Goal: Information Seeking & Learning: Learn about a topic

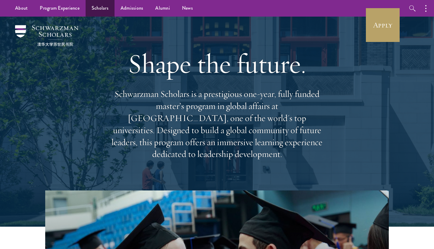
click at [103, 7] on link "Scholars" at bounding box center [100, 8] width 29 height 17
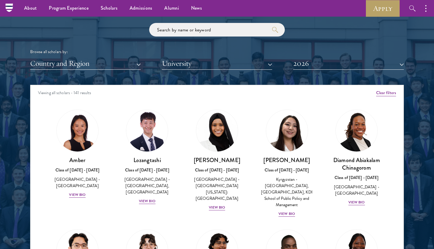
scroll to position [715, 0]
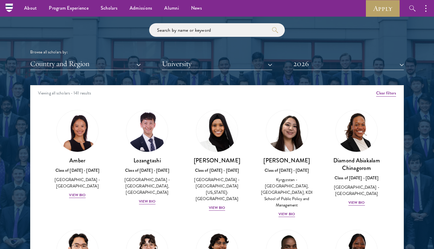
click at [127, 61] on button "Country and Region" at bounding box center [85, 64] width 111 height 12
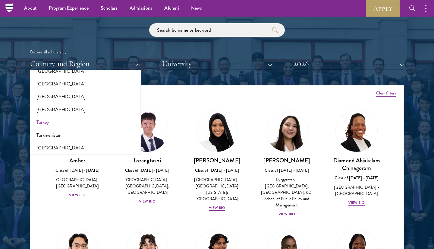
scroll to position [1167, 0]
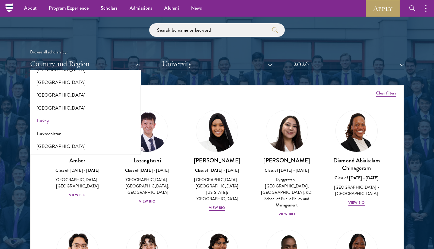
click at [100, 114] on button "Turkey" at bounding box center [85, 120] width 107 height 13
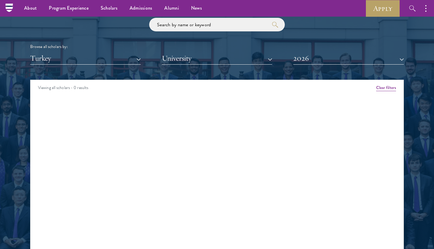
scroll to position [710, 0]
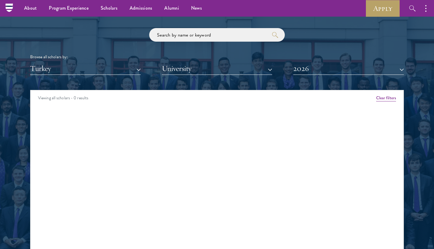
click at [319, 59] on div "Browse all scholars by: Turkey All Countries and Regions Afghanistan Antigua an…" at bounding box center [217, 51] width 374 height 47
click at [319, 68] on button "2026" at bounding box center [348, 68] width 111 height 12
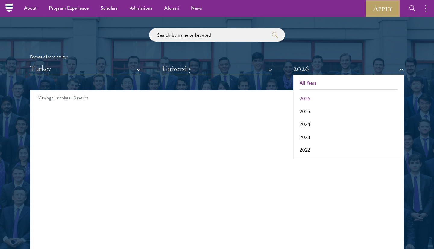
click at [314, 80] on button "All Years" at bounding box center [348, 83] width 107 height 13
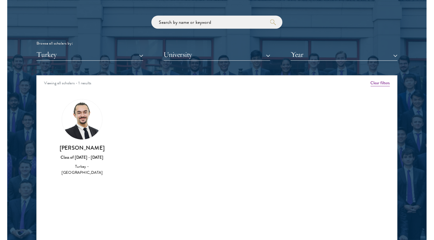
scroll to position [724, 0]
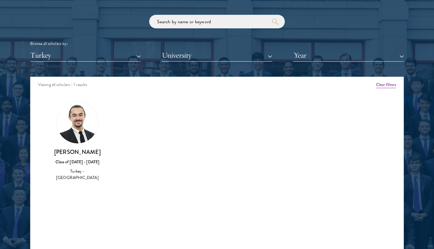
click at [74, 179] on div "Amber Class of 2025 - 2026 China - Peking University View Bio Cirenquji Class o…" at bounding box center [216, 146] width 373 height 105
click at [74, 112] on img at bounding box center [78, 123] width 42 height 42
click at [74, 159] on div "Class of 2020 - 2021" at bounding box center [78, 162] width 58 height 6
click at [74, 185] on div "Amber Class of 2025 - 2026 China - Peking University View Bio Cirenquji Class o…" at bounding box center [216, 146] width 373 height 105
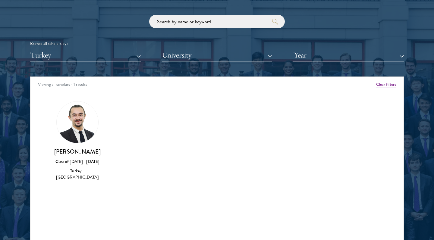
click at [105, 56] on button "Turkey" at bounding box center [85, 55] width 111 height 12
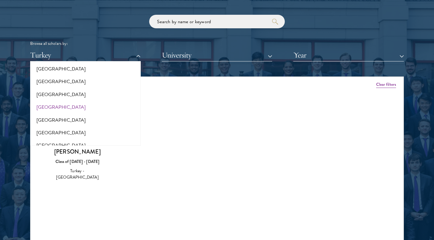
scroll to position [119, 0]
click at [81, 117] on button "[GEOGRAPHIC_DATA]" at bounding box center [85, 119] width 107 height 13
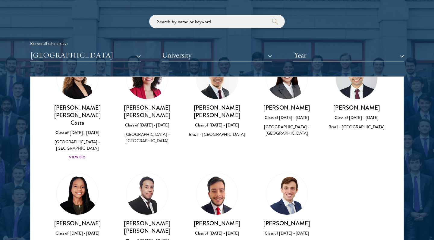
scroll to position [148, 0]
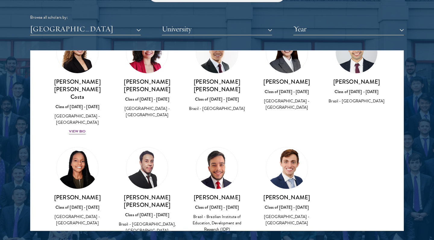
click at [293, 229] on div "View Bio" at bounding box center [286, 232] width 17 height 6
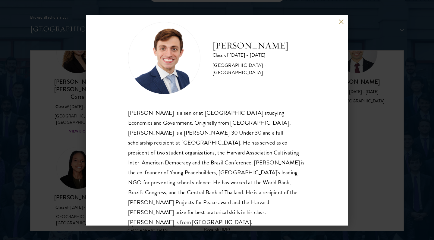
scroll to position [11, 0]
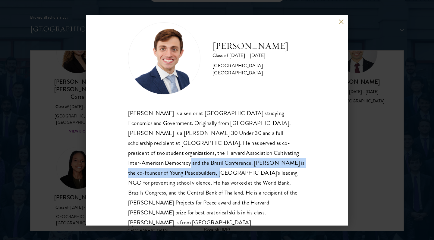
drag, startPoint x: 240, startPoint y: 155, endPoint x: 259, endPoint y: 165, distance: 21.6
click at [261, 165] on div "Eduardo Vasconcelos is a senior at Harvard University studying Economics and Go…" at bounding box center [217, 168] width 178 height 120
click at [259, 165] on div "Eduardo Vasconcelos is a senior at Harvard University studying Economics and Go…" at bounding box center [217, 168] width 178 height 120
drag, startPoint x: 259, startPoint y: 165, endPoint x: 247, endPoint y: 152, distance: 18.1
click at [247, 152] on div "Eduardo Vasconcelos is a senior at Harvard University studying Economics and Go…" at bounding box center [217, 168] width 178 height 120
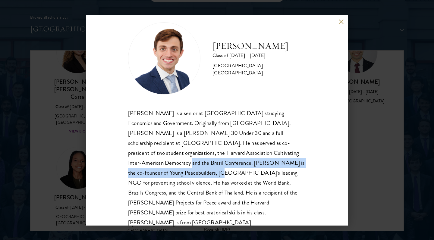
click at [247, 152] on div "Eduardo Vasconcelos is a senior at Harvard University studying Economics and Go…" at bounding box center [217, 168] width 178 height 120
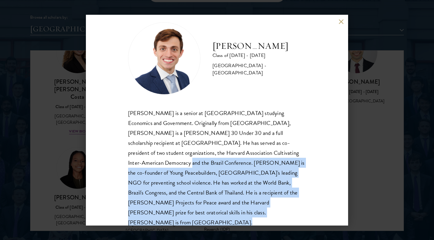
drag, startPoint x: 247, startPoint y: 152, endPoint x: 254, endPoint y: 199, distance: 47.8
click at [254, 199] on div "Eduardo Vasconcelos is a senior at Harvard University studying Economics and Go…" at bounding box center [217, 168] width 178 height 120
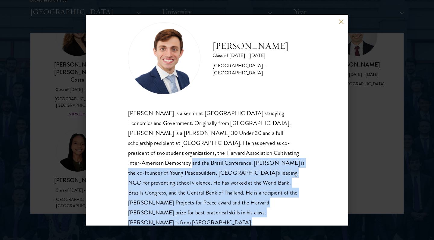
scroll to position [772, 0]
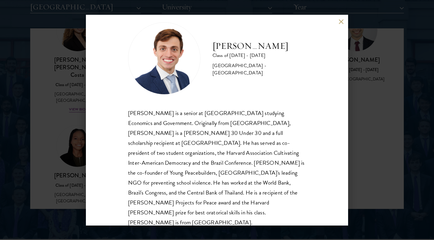
click at [390, 169] on div "Eduardo Vasconcelos Goyanna Filho Class of 2025 - 2026 Brazil - Harvard Univers…" at bounding box center [217, 120] width 434 height 240
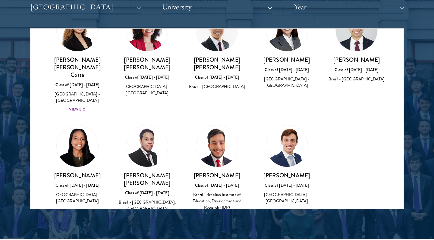
scroll to position [109, 0]
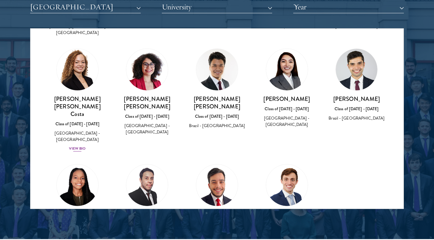
click at [77, 126] on div "Maria Gabriella Oliveira Costa Class of 2025 - 2026 Brazil - Universidade de Sã…" at bounding box center [78, 123] width 58 height 57
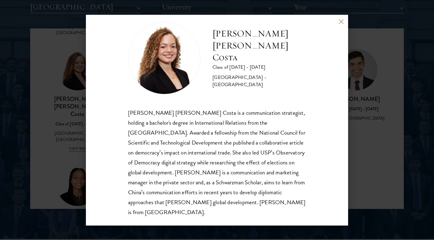
scroll to position [11, 0]
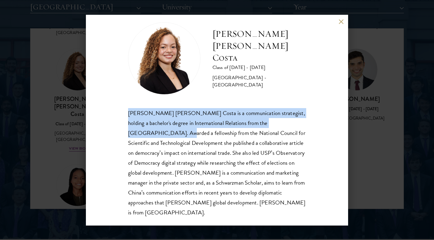
drag, startPoint x: 174, startPoint y: 102, endPoint x: 307, endPoint y: 125, distance: 135.3
click at [307, 125] on div "Maria Gabriella Oliveira Costa Class of 2025 - 2026 Brazil - Universidade de Sã…" at bounding box center [217, 120] width 262 height 211
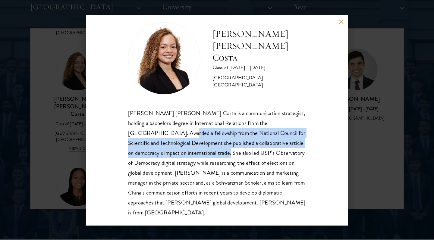
drag, startPoint x: 125, startPoint y: 131, endPoint x: 219, endPoint y: 150, distance: 96.3
click at [219, 150] on div "Maria Gabriella Oliveira Costa Class of 2025 - 2026 Brazil - Universidade de Sã…" at bounding box center [217, 120] width 262 height 211
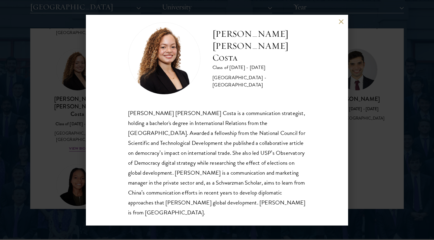
click at [224, 151] on div "Maria Gabriella Oliveira Costa is a communication strategist, holding a bachelo…" at bounding box center [217, 163] width 178 height 110
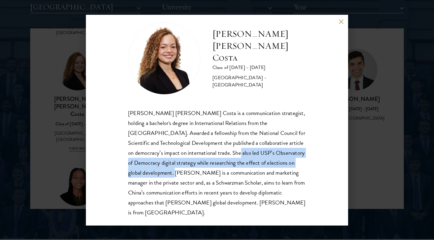
drag, startPoint x: 227, startPoint y: 151, endPoint x: 156, endPoint y: 173, distance: 74.3
click at [156, 173] on div "Maria Gabriella Oliveira Costa is a communication strategist, holding a bachelo…" at bounding box center [217, 163] width 178 height 110
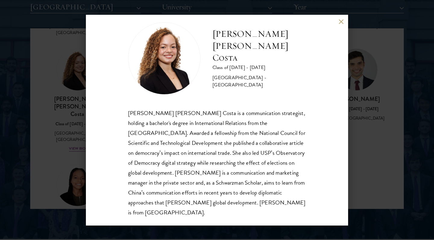
click at [159, 173] on div "Maria Gabriella Oliveira Costa is a communication strategist, holding a bachelo…" at bounding box center [217, 163] width 178 height 110
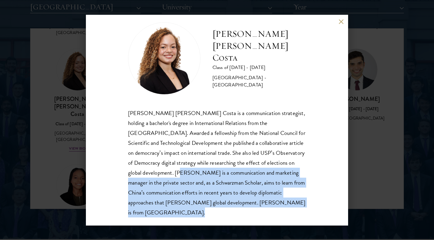
drag, startPoint x: 159, startPoint y: 174, endPoint x: 256, endPoint y: 199, distance: 100.0
click at [256, 199] on div "Maria Gabriella Oliveira Costa is a communication strategist, holding a bachelo…" at bounding box center [217, 163] width 178 height 110
click at [341, 23] on button at bounding box center [340, 21] width 5 height 5
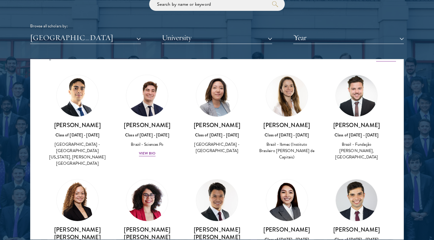
scroll to position [13, 0]
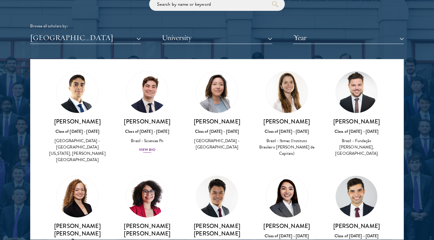
click at [147, 149] on div "View Bio" at bounding box center [147, 150] width 17 height 6
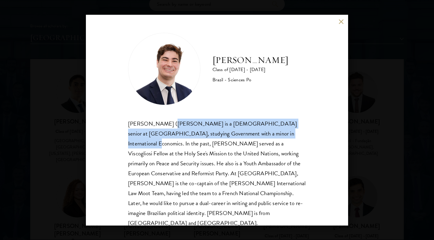
drag, startPoint x: 162, startPoint y: 124, endPoint x: 267, endPoint y: 135, distance: 105.5
click at [267, 135] on div "Joao Felipe (Felipe) Chertouh is a French-Brazilian senior at Sciences Po, stud…" at bounding box center [217, 174] width 178 height 110
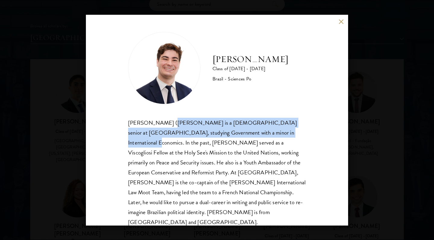
scroll to position [1, 0]
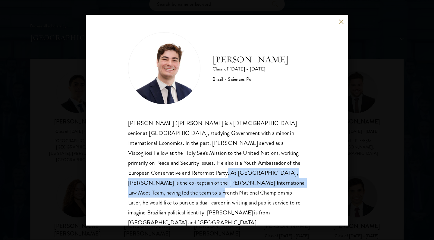
drag, startPoint x: 124, startPoint y: 169, endPoint x: 255, endPoint y: 185, distance: 131.8
click at [255, 185] on div "Joao Felipe Chertouh Class of 2024 - 2025 Brazil - Sciences Po Joao Felipe (Fel…" at bounding box center [217, 120] width 262 height 211
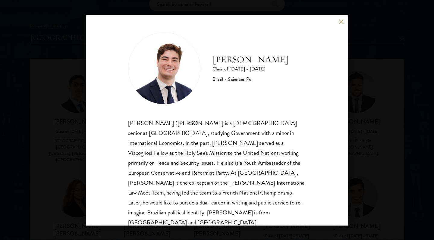
click at [256, 184] on div "Joao Felipe (Felipe) Chertouh is a French-Brazilian senior at Sciences Po, stud…" at bounding box center [217, 173] width 178 height 110
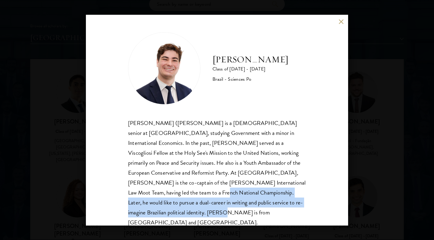
drag, startPoint x: 259, startPoint y: 184, endPoint x: 233, endPoint y: 207, distance: 34.4
click at [233, 207] on div "Joao Felipe (Felipe) Chertouh is a French-Brazilian senior at Sciences Po, stud…" at bounding box center [217, 173] width 178 height 110
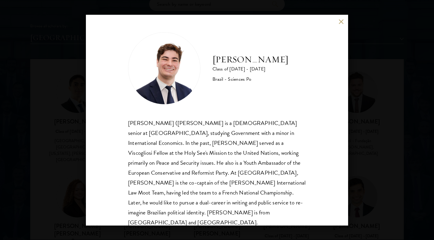
click at [348, 168] on div "Joao Felipe Chertouh Class of 2024 - 2025 Brazil - Sciences Po Joao Felipe (Fel…" at bounding box center [217, 120] width 434 height 240
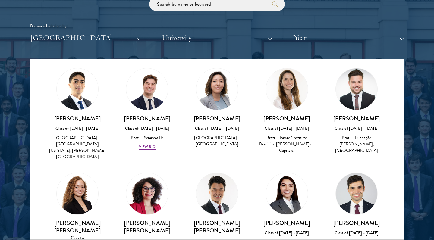
scroll to position [10, 0]
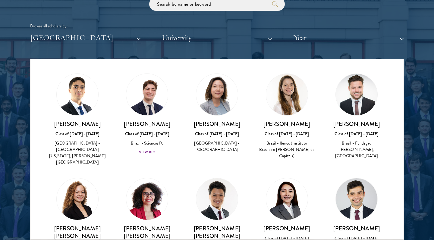
click at [124, 32] on button "[GEOGRAPHIC_DATA]" at bounding box center [85, 38] width 111 height 12
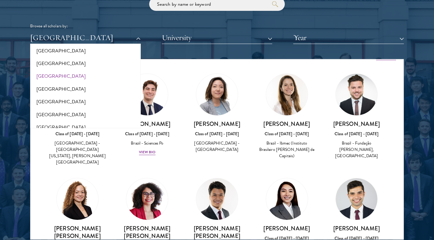
click at [95, 72] on button "[GEOGRAPHIC_DATA]" at bounding box center [85, 76] width 107 height 13
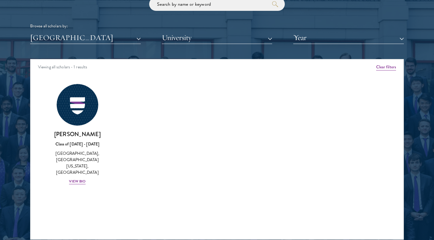
scroll to position [0, 0]
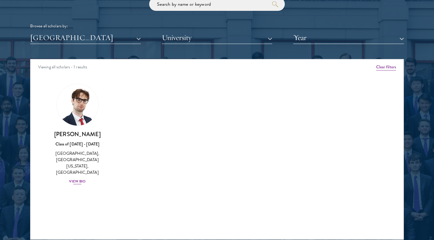
click at [83, 179] on div "View Bio" at bounding box center [77, 182] width 17 height 6
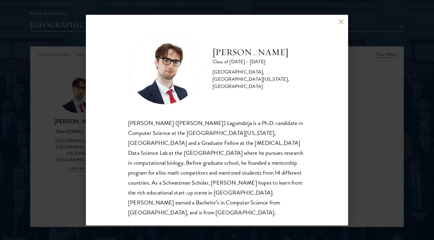
scroll to position [754, 0]
click at [71, 177] on div "Zlatko-Salko Lagumdzija Class of 2024 - 2025 Bosnia and Herzegovina - Brown Uni…" at bounding box center [217, 120] width 434 height 240
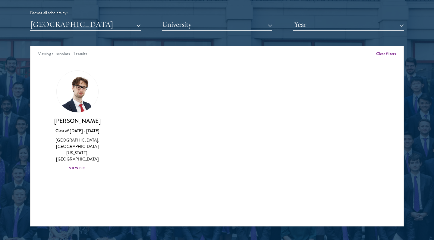
click at [137, 27] on button "[GEOGRAPHIC_DATA]" at bounding box center [85, 24] width 111 height 12
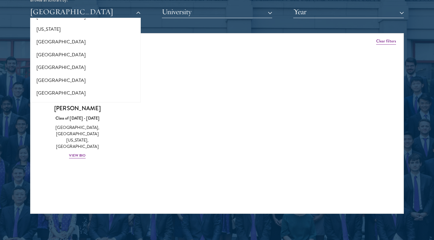
scroll to position [270, 0]
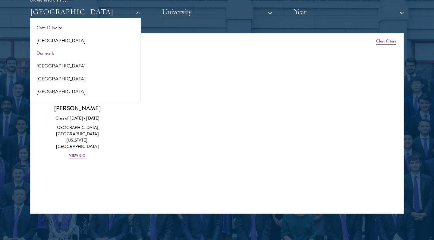
click at [98, 51] on button "Denmark" at bounding box center [85, 53] width 107 height 13
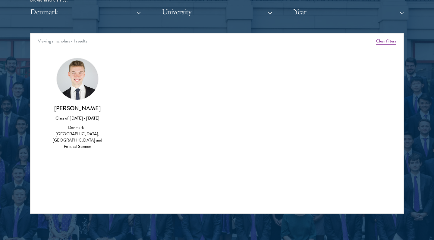
click at [82, 14] on button "Denmark" at bounding box center [85, 12] width 111 height 12
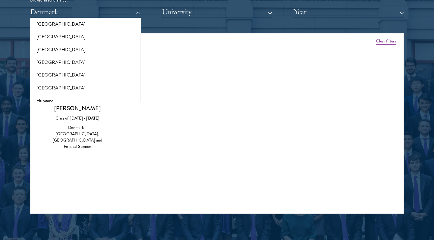
scroll to position [555, 0]
click at [87, 68] on button "[GEOGRAPHIC_DATA]" at bounding box center [85, 74] width 107 height 13
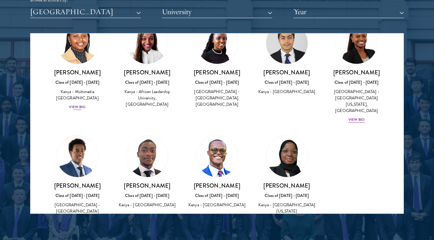
scroll to position [35, 0]
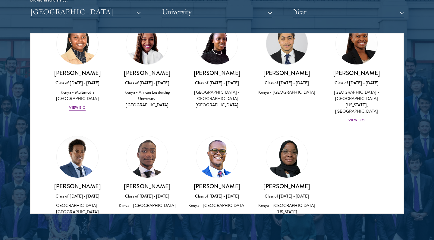
click at [356, 118] on div "View Bio" at bounding box center [356, 121] width 17 height 6
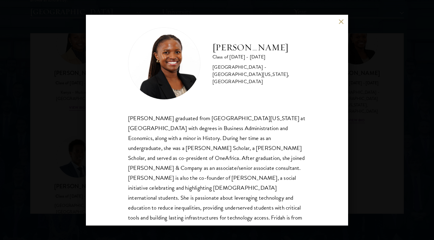
scroll to position [9, 0]
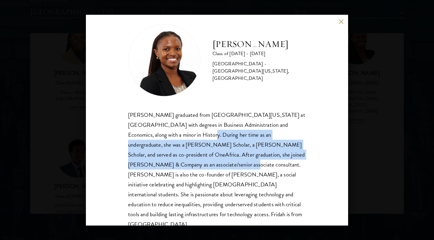
drag, startPoint x: 155, startPoint y: 136, endPoint x: 154, endPoint y: 168, distance: 31.4
click at [154, 168] on div "Fridah Mbwaya graduated from University of North Carolina at Chapel Hill with d…" at bounding box center [217, 170] width 178 height 120
drag, startPoint x: 154, startPoint y: 168, endPoint x: 152, endPoint y: 138, distance: 29.9
click at [152, 138] on div "Fridah Mbwaya graduated from University of North Carolina at Chapel Hill with d…" at bounding box center [217, 170] width 178 height 120
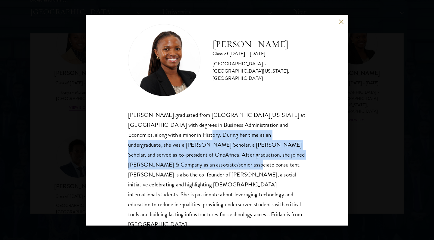
click at [152, 138] on div "Fridah Mbwaya graduated from University of North Carolina at Chapel Hill with d…" at bounding box center [217, 170] width 178 height 120
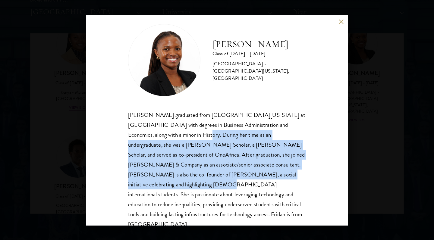
drag, startPoint x: 152, startPoint y: 138, endPoint x: 260, endPoint y: 173, distance: 113.4
click at [260, 173] on div "Fridah Mbwaya graduated from University of North Carolina at Chapel Hill with d…" at bounding box center [217, 170] width 178 height 120
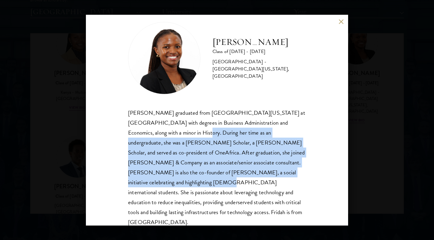
scroll to position [11, 0]
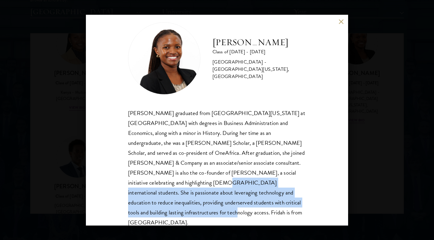
drag, startPoint x: 260, startPoint y: 173, endPoint x: 281, endPoint y: 203, distance: 37.0
click at [281, 203] on div "Fridah Mbwaya graduated from University of North Carolina at Chapel Hill with d…" at bounding box center [217, 168] width 178 height 120
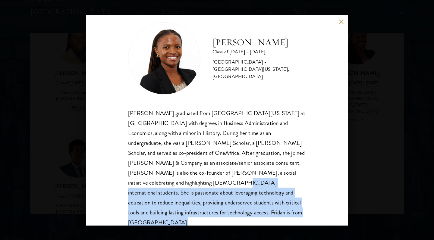
drag, startPoint x: 281, startPoint y: 203, endPoint x: 270, endPoint y: 170, distance: 35.4
click at [271, 170] on div "Fridah Mbwaya graduated from University of North Carolina at Chapel Hill with d…" at bounding box center [217, 168] width 178 height 120
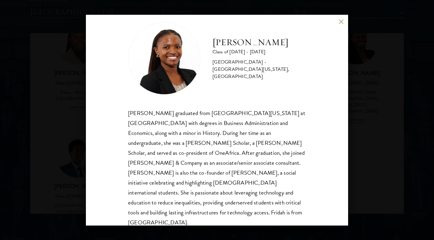
click at [269, 170] on div "Fridah Mbwaya graduated from University of North Carolina at Chapel Hill with d…" at bounding box center [217, 168] width 178 height 120
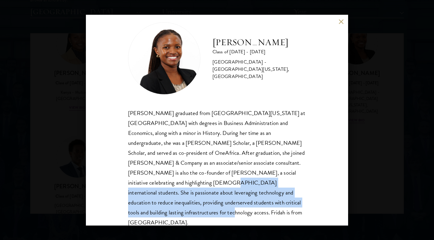
drag, startPoint x: 269, startPoint y: 170, endPoint x: 216, endPoint y: 203, distance: 61.7
click at [216, 203] on div "Fridah Mbwaya graduated from University of North Carolina at Chapel Hill with d…" at bounding box center [217, 168] width 178 height 120
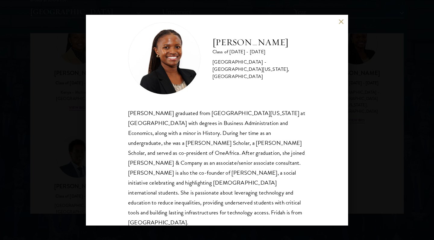
click at [375, 128] on div "Fridah Mbwaya Class of 2025 - 2026 Kenya - University of North Carolina, Chapel…" at bounding box center [217, 120] width 434 height 240
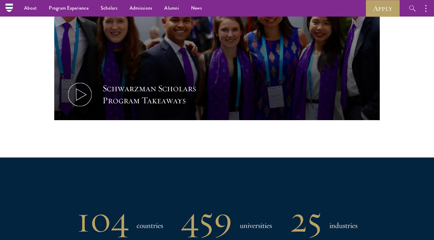
scroll to position [302, 0]
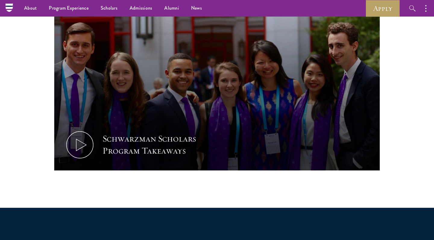
click at [12, 8] on nav "About Overview Leadership Donors Program Experience Overview Curriculum Student…" at bounding box center [159, 8] width 301 height 17
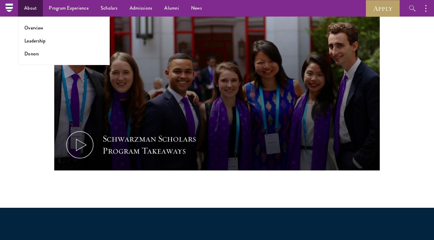
click at [27, 5] on link "About" at bounding box center [30, 8] width 25 height 17
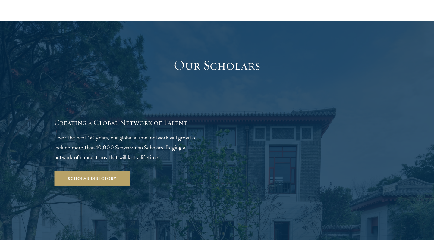
scroll to position [1019, 0]
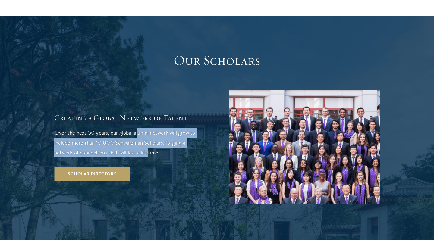
drag, startPoint x: 139, startPoint y: 88, endPoint x: 149, endPoint y: 110, distance: 24.0
click at [149, 128] on p "Over the next 50 years, our global alumni network will grow to include more tha…" at bounding box center [129, 143] width 151 height 30
drag, startPoint x: 149, startPoint y: 110, endPoint x: 146, endPoint y: 89, distance: 21.3
click at [146, 128] on p "Over the next 50 years, our global alumni network will grow to include more tha…" at bounding box center [129, 143] width 151 height 30
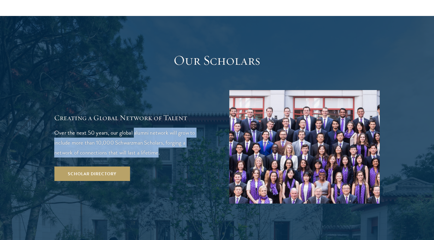
click at [146, 128] on p "Over the next 50 years, our global alumni network will grow to include more tha…" at bounding box center [129, 143] width 151 height 30
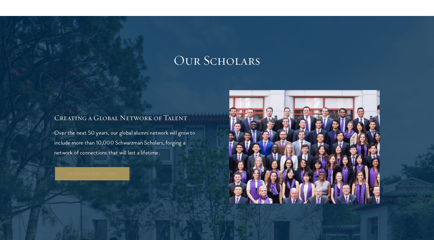
click at [115, 167] on link "Scholar Directory" at bounding box center [92, 174] width 76 height 14
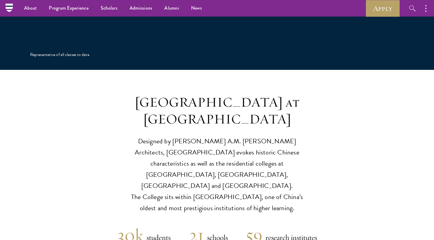
scroll to position [1357, 0]
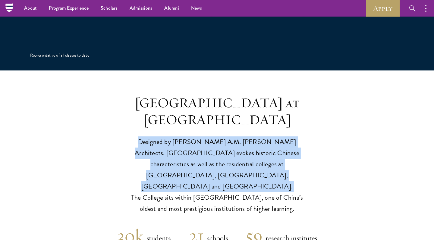
drag, startPoint x: 132, startPoint y: 99, endPoint x: 123, endPoint y: 131, distance: 33.1
click at [123, 131] on header "Schwarzman College at Tsinghua University Designed by Robert A.M. Stern Archite…" at bounding box center [217, 155] width 434 height 120
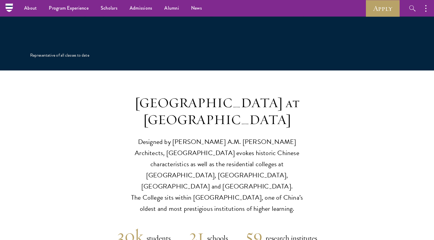
click at [124, 137] on p "Designed by Robert A.M. Stern Architects, Schwarzman College evokes historic Ch…" at bounding box center [217, 176] width 187 height 78
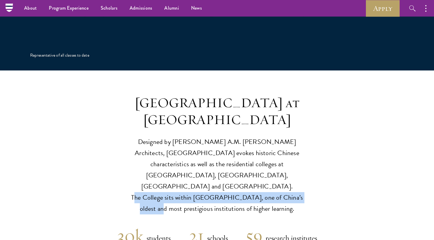
drag, startPoint x: 124, startPoint y: 132, endPoint x: 290, endPoint y: 134, distance: 165.8
click at [291, 137] on p "Designed by Robert A.M. Stern Architects, Schwarzman College evokes historic Ch…" at bounding box center [217, 176] width 187 height 78
click at [290, 137] on p "Designed by Robert A.M. Stern Architects, Schwarzman College evokes historic Ch…" at bounding box center [217, 176] width 187 height 78
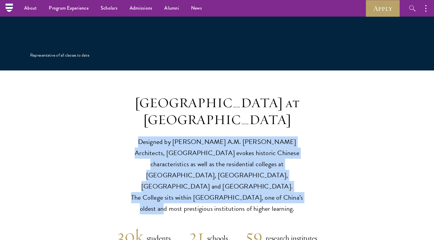
drag, startPoint x: 290, startPoint y: 134, endPoint x: 279, endPoint y: 90, distance: 45.0
click at [279, 95] on div "Schwarzman College at Tsinghua University Designed by Robert A.M. Stern Archite…" at bounding box center [217, 155] width 187 height 120
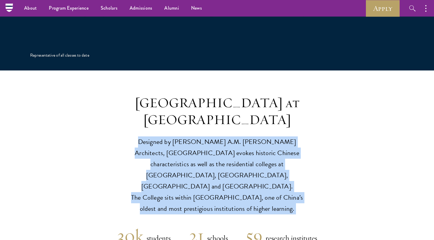
drag, startPoint x: 279, startPoint y: 90, endPoint x: 286, endPoint y: 143, distance: 53.8
click at [287, 142] on div "Schwarzman College at Tsinghua University Designed by Robert A.M. Stern Archite…" at bounding box center [217, 155] width 187 height 120
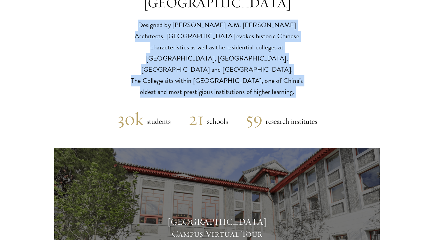
scroll to position [1474, 0]
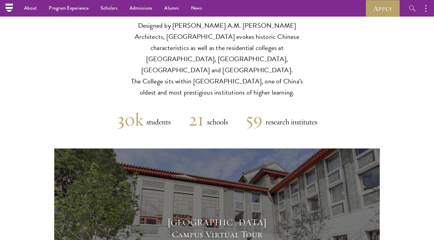
click at [249, 109] on h2 "59" at bounding box center [254, 120] width 17 height 22
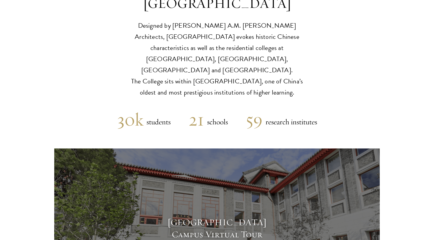
scroll to position [1538, 0]
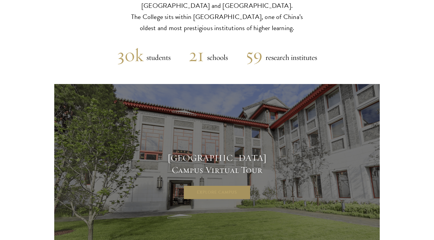
click at [234, 185] on link "Explore Campus" at bounding box center [217, 192] width 68 height 14
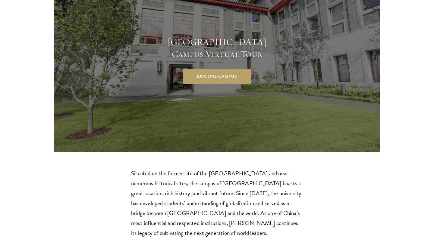
scroll to position [1655, 0]
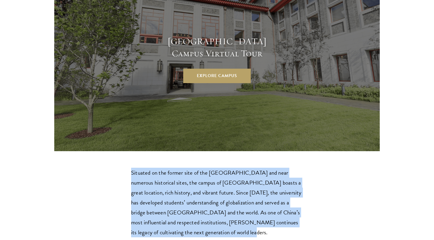
drag, startPoint x: 129, startPoint y: 105, endPoint x: 195, endPoint y: 162, distance: 88.2
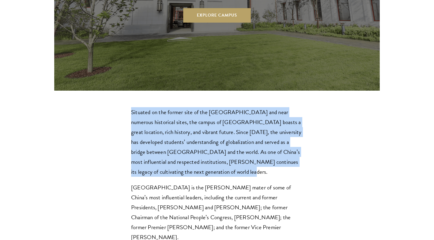
scroll to position [1716, 0]
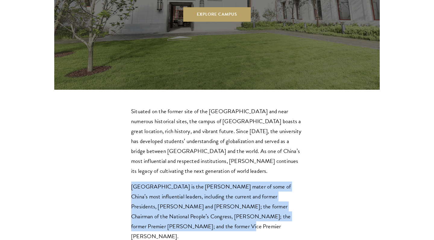
drag, startPoint x: 214, startPoint y: 115, endPoint x: 228, endPoint y: 156, distance: 43.4
click at [229, 156] on div "Situated on the former site of the Qing Dynasty imperial gardens and near numer…" at bounding box center [217, 173] width 172 height 135
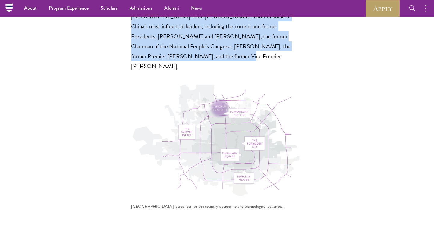
scroll to position [1894, 0]
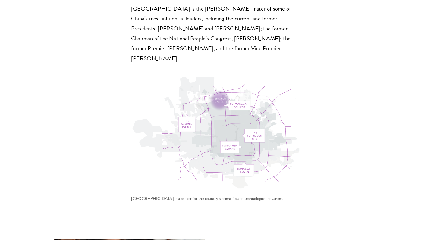
drag, startPoint x: 119, startPoint y: 122, endPoint x: 174, endPoint y: 124, distance: 55.2
click at [174, 196] on div "Tsinghua University is a center for the country’s scientific and technological …" at bounding box center [217, 200] width 172 height 8
drag, startPoint x: 174, startPoint y: 123, endPoint x: 137, endPoint y: 123, distance: 37.1
click at [139, 196] on div "Tsinghua University is a center for the country’s scientific and technological …" at bounding box center [217, 200] width 172 height 8
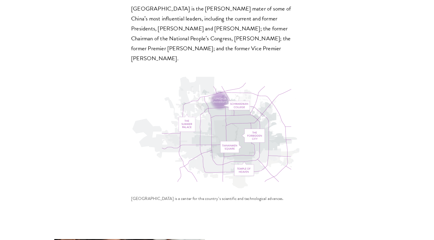
drag, startPoint x: 137, startPoint y: 123, endPoint x: 174, endPoint y: 137, distance: 39.8
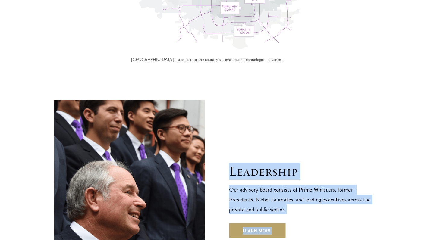
scroll to position [2034, 0]
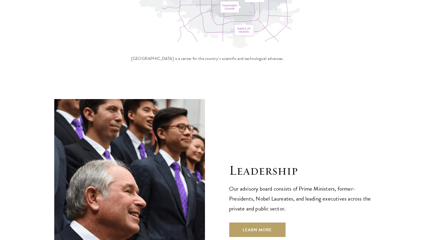
click at [226, 142] on div "Leadership Our advisory board consists of Prime Ministers, former-Presidents, N…" at bounding box center [216, 199] width 325 height 201
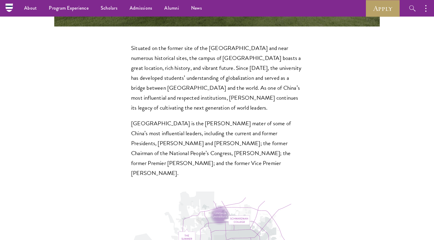
scroll to position [1779, 0]
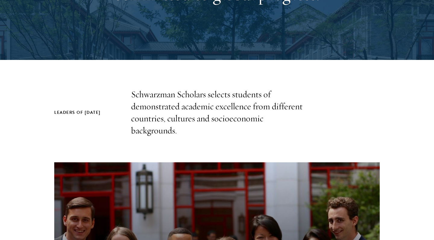
scroll to position [387, 0]
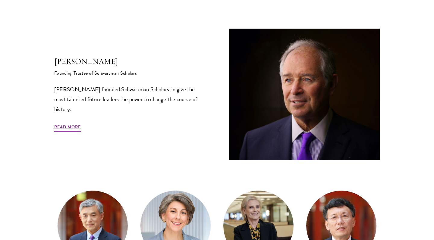
scroll to position [193, 0]
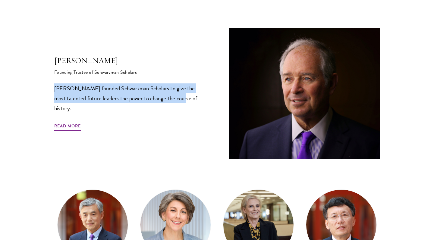
drag, startPoint x: 172, startPoint y: 80, endPoint x: 177, endPoint y: 102, distance: 22.8
click at [177, 102] on div "Stephen A. Schwarzman Founding Trustee of Schwarzman Scholars Stephen A. Schwar…" at bounding box center [129, 93] width 151 height 76
click at [177, 102] on p "Stephen A. Schwarzman founded Schwarzman Scholars to give the most talented fut…" at bounding box center [129, 98] width 151 height 30
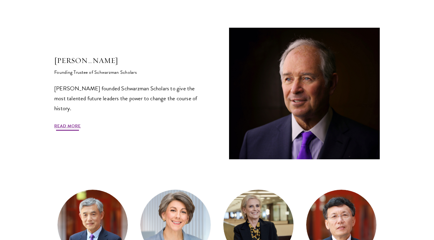
click at [76, 127] on link "Read More" at bounding box center [67, 126] width 27 height 9
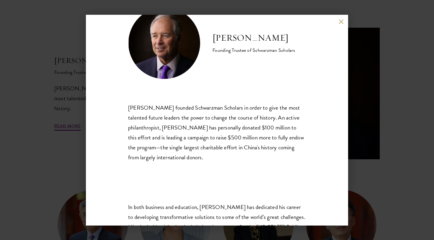
scroll to position [31, 0]
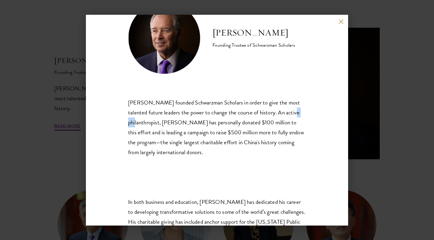
drag, startPoint x: 132, startPoint y: 124, endPoint x: 291, endPoint y: 114, distance: 158.8
click at [291, 114] on div "Stephen A. Schwarzman founded Schwarzman Scholars in order to give the most tal…" at bounding box center [217, 128] width 178 height 60
drag, startPoint x: 291, startPoint y: 114, endPoint x: 202, endPoint y: 151, distance: 96.2
click at [202, 151] on div "Stephen A. Schwarzman founded Schwarzman Scholars in order to give the most tal…" at bounding box center [217, 128] width 178 height 60
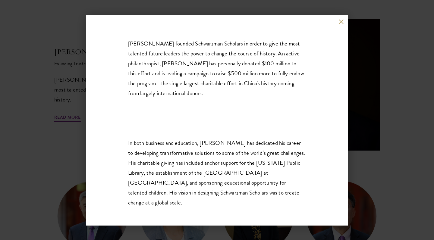
scroll to position [206, 0]
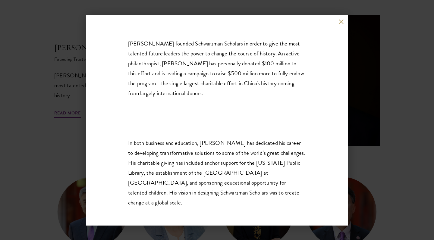
click at [71, 147] on div "Stephen A. Schwarzman Founding Trustee of Schwarzman Scholars Stephen A. Schwar…" at bounding box center [217, 120] width 434 height 240
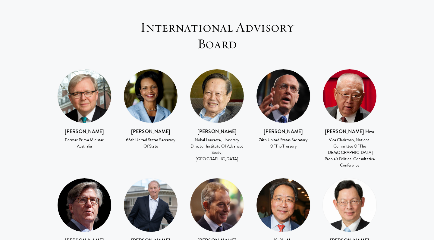
scroll to position [830, 0]
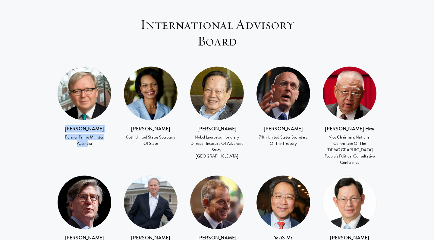
drag, startPoint x: 72, startPoint y: 104, endPoint x: 108, endPoint y: 113, distance: 36.6
click at [108, 125] on div "Kevin Rudd Former Prime Minister Australia" at bounding box center [84, 136] width 54 height 22
click at [108, 134] on div "Former Prime Minister Australia" at bounding box center [84, 140] width 54 height 13
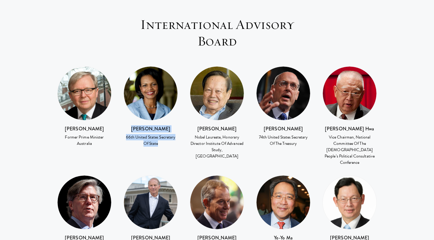
drag, startPoint x: 132, startPoint y: 104, endPoint x: 168, endPoint y: 115, distance: 37.2
click at [168, 125] on div "Condoleezza Rice 66th United States Secretary Of State" at bounding box center [151, 136] width 54 height 22
click at [168, 134] on div "66th United States Secretary Of State" at bounding box center [151, 140] width 54 height 13
drag, startPoint x: 168, startPoint y: 116, endPoint x: 137, endPoint y: 106, distance: 31.8
click at [137, 125] on div "Condoleezza Rice 66th United States Secretary Of State" at bounding box center [151, 136] width 54 height 22
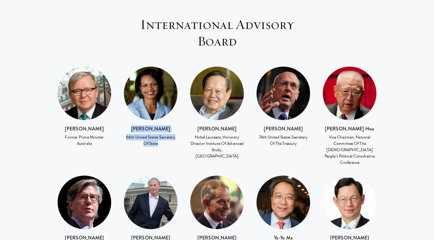
click at [137, 125] on h3 "[PERSON_NAME]" at bounding box center [151, 128] width 54 height 7
drag, startPoint x: 205, startPoint y: 103, endPoint x: 239, endPoint y: 124, distance: 39.7
click at [239, 125] on div "Chen Ning Yang Nobel Laureate, Honorary Director Institute Of Advanced Study, T…" at bounding box center [217, 142] width 54 height 35
click at [239, 134] on div "Nobel Laureate, Honorary Director Institute Of Advanced Study, Tsinghua Univers…" at bounding box center [217, 146] width 54 height 25
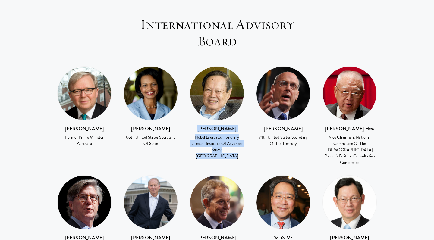
drag, startPoint x: 239, startPoint y: 124, endPoint x: 210, endPoint y: 102, distance: 36.3
click at [210, 125] on div "Chen Ning Yang Nobel Laureate, Honorary Director Institute Of Advanced Study, T…" at bounding box center [217, 142] width 54 height 35
click at [210, 125] on h3 "Chen Ning Yang" at bounding box center [217, 128] width 54 height 7
drag, startPoint x: 210, startPoint y: 102, endPoint x: 233, endPoint y: 123, distance: 31.6
click at [233, 125] on div "Chen Ning Yang Nobel Laureate, Honorary Director Institute Of Advanced Study, T…" at bounding box center [217, 142] width 54 height 35
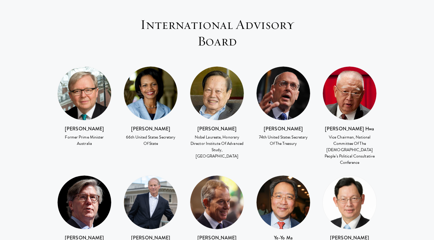
click at [269, 125] on h3 "Henry Paulson" at bounding box center [283, 128] width 54 height 7
drag, startPoint x: 269, startPoint y: 105, endPoint x: 292, endPoint y: 115, distance: 25.3
click at [292, 125] on div "Henry Paulson 74th United States Secretary Of The Treasury" at bounding box center [283, 136] width 54 height 22
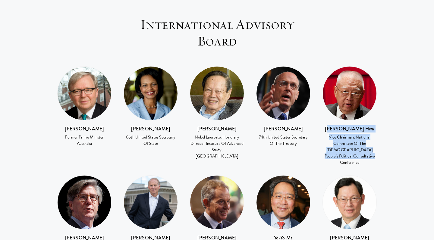
drag, startPoint x: 336, startPoint y: 104, endPoint x: 360, endPoint y: 129, distance: 34.7
click at [360, 129] on div "Tung Chee Hwa Vice Chairman, National Committee Of The Chinese People’s Politic…" at bounding box center [349, 145] width 54 height 41
click at [360, 134] on div "Vice Chairman, National Committee Of The Chinese People’s Political Consultativ…" at bounding box center [349, 150] width 54 height 32
drag, startPoint x: 360, startPoint y: 129, endPoint x: 338, endPoint y: 105, distance: 33.3
click at [338, 125] on div "Tung Chee Hwa Vice Chairman, National Committee Of The Chinese People’s Politic…" at bounding box center [349, 145] width 54 height 41
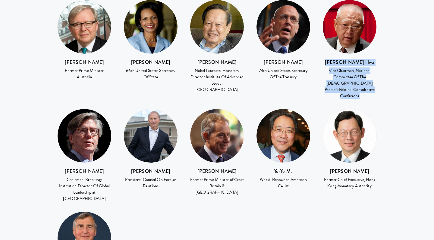
scroll to position [897, 0]
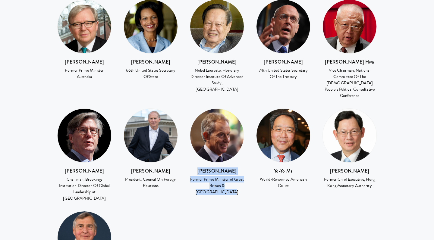
drag, startPoint x: 205, startPoint y: 137, endPoint x: 240, endPoint y: 153, distance: 38.3
click at [240, 168] on div "Tony Blair Former Prime Minister of Great Britain & Northern Ireland" at bounding box center [217, 182] width 54 height 28
drag, startPoint x: 75, startPoint y: 134, endPoint x: 102, endPoint y: 161, distance: 38.8
click at [102, 161] on div "John Thornton Chairman, Brookings Institution Director Of Global Leadership at …" at bounding box center [84, 155] width 54 height 94
click at [102, 176] on div "Chairman, Brookings Institution Director Of Global Leadership at Tsinghua Unive…" at bounding box center [84, 188] width 54 height 25
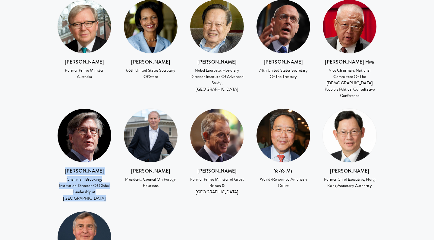
drag, startPoint x: 102, startPoint y: 161, endPoint x: 75, endPoint y: 139, distance: 35.5
click at [75, 168] on div "John Thornton Chairman, Brookings Institution Director Of Global Leadership at …" at bounding box center [84, 185] width 54 height 35
click at [75, 168] on h3 "John Thornton" at bounding box center [84, 171] width 54 height 7
drag, startPoint x: 75, startPoint y: 139, endPoint x: 100, endPoint y: 157, distance: 31.0
click at [100, 168] on div "John Thornton Chairman, Brookings Institution Director Of Global Leadership at …" at bounding box center [84, 185] width 54 height 35
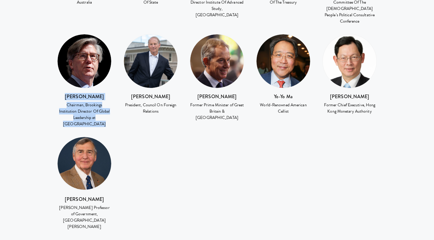
scroll to position [977, 0]
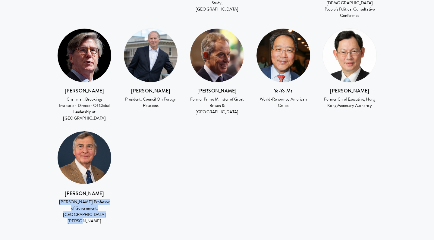
drag, startPoint x: 69, startPoint y: 160, endPoint x: 100, endPoint y: 176, distance: 34.8
click at [100, 190] on div "Graham Allison Douglas Dillon Professor of Government, Harvard Kennedy School" at bounding box center [84, 207] width 54 height 35
click at [100, 199] on div "Douglas Dillon Professor of Government, Harvard Kennedy School" at bounding box center [84, 211] width 54 height 25
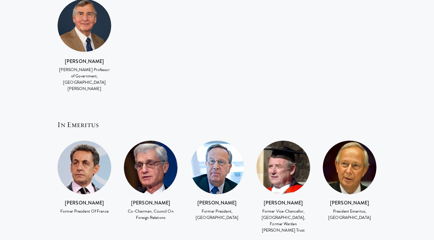
scroll to position [1136, 0]
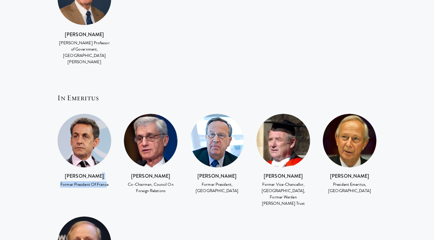
drag, startPoint x: 94, startPoint y: 132, endPoint x: 107, endPoint y: 142, distance: 16.1
click at [107, 173] on div "Nicolas Sarkozy Former President Of France" at bounding box center [84, 181] width 54 height 16
click at [107, 181] on div "Former President Of France" at bounding box center [84, 184] width 54 height 6
drag, startPoint x: 133, startPoint y: 133, endPoint x: 177, endPoint y: 147, distance: 46.6
click at [177, 173] on div "Robert Rubin Co-Chairman, Council On Foreign Relations" at bounding box center [151, 184] width 54 height 22
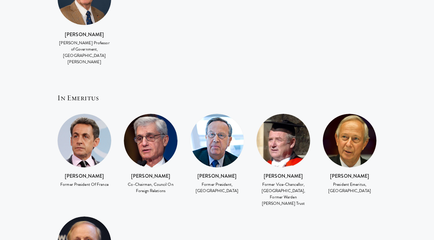
click at [204, 181] on div "Former President, Yale University" at bounding box center [217, 187] width 54 height 13
drag, startPoint x: 205, startPoint y: 135, endPoint x: 226, endPoint y: 150, distance: 25.3
click at [226, 173] on div "Richard Levin Former President, Yale University" at bounding box center [217, 184] width 54 height 22
drag, startPoint x: 259, startPoint y: 135, endPoint x: 307, endPoint y: 153, distance: 51.4
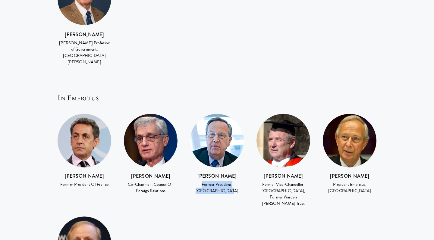
click at [307, 173] on div "Sir Colin Lucas Former Vice-Chancellor, University Of Oxford, Former Warden Rho…" at bounding box center [283, 190] width 54 height 35
click at [307, 181] on div "Former Vice-Chancellor, University Of Oxford, Former Warden Rhodes Trust" at bounding box center [283, 193] width 54 height 25
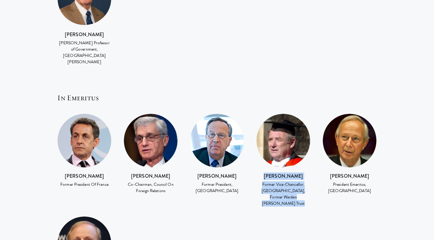
drag, startPoint x: 307, startPoint y: 153, endPoint x: 308, endPoint y: 127, distance: 26.5
click at [308, 127] on div "Sir Colin Lucas Former Vice-Chancellor, University Of Oxford, Former Warden Rho…" at bounding box center [283, 161] width 54 height 94
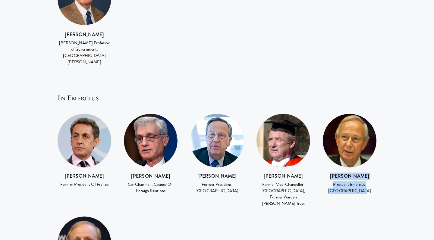
drag, startPoint x: 332, startPoint y: 130, endPoint x: 366, endPoint y: 146, distance: 37.1
click at [366, 173] on div "Richard Brodhead President Emeritus, Duke University" at bounding box center [349, 184] width 54 height 22
click at [366, 181] on div "President Emeritus, Duke University" at bounding box center [349, 187] width 54 height 13
drag, startPoint x: 366, startPoint y: 146, endPoint x: 336, endPoint y: 133, distance: 31.9
click at [337, 173] on div "Richard Brodhead President Emeritus, Duke University" at bounding box center [349, 184] width 54 height 22
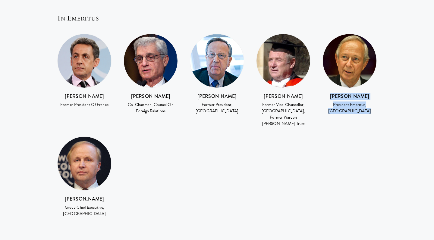
scroll to position [1217, 0]
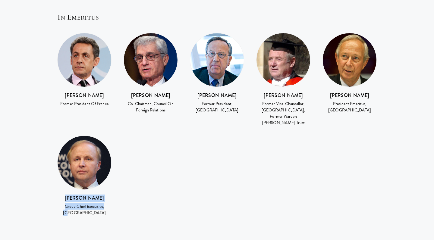
drag, startPoint x: 104, startPoint y: 143, endPoint x: 114, endPoint y: 156, distance: 16.2
click at [114, 156] on div "Robert Dudley Group Chief Executive, BP" at bounding box center [84, 181] width 66 height 90
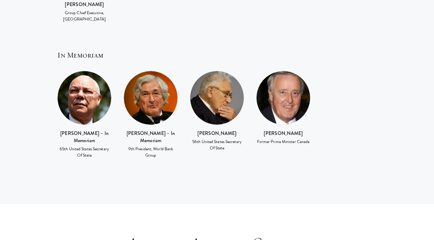
scroll to position [1411, 0]
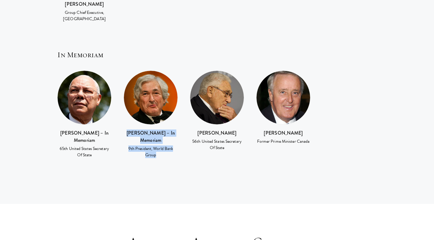
drag, startPoint x: 154, startPoint y: 71, endPoint x: 167, endPoint y: 102, distance: 33.5
click at [168, 102] on div "Sir James Wolfensohn – In Memoriam 9th President, World Bank Group" at bounding box center [151, 119] width 66 height 97
click at [167, 102] on div "Sir James Wolfensohn – In Memoriam 9th President, World Bank Group" at bounding box center [151, 119] width 66 height 97
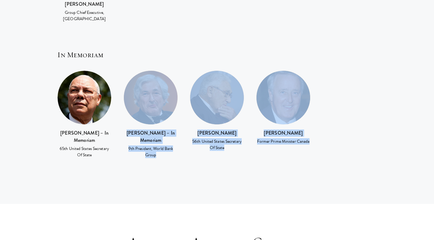
drag, startPoint x: 322, startPoint y: 93, endPoint x: 124, endPoint y: 53, distance: 202.6
click at [124, 71] on div "Colin Powell – In Memoriam 65th United States Secretary Of State Sir James Wolf…" at bounding box center [216, 119] width 331 height 97
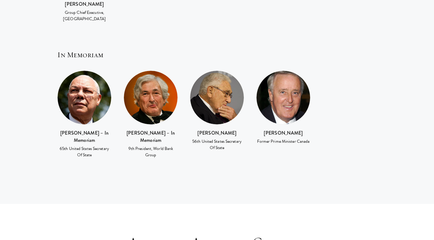
click at [167, 130] on h3 "Sir James Wolfensohn – In Memoriam" at bounding box center [151, 137] width 54 height 14
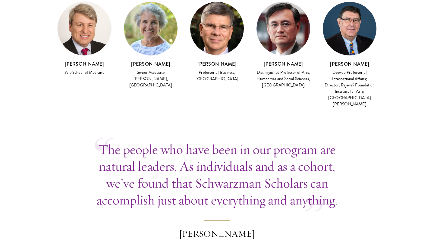
scroll to position [1681, 0]
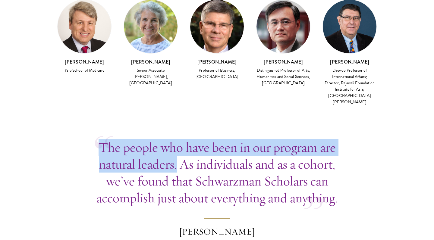
drag, startPoint x: 168, startPoint y: 68, endPoint x: 177, endPoint y: 102, distance: 34.5
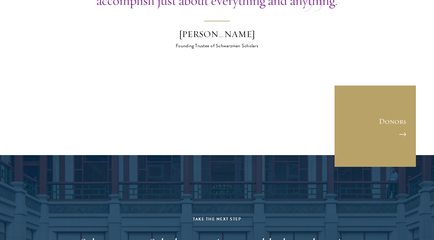
scroll to position [1933, 0]
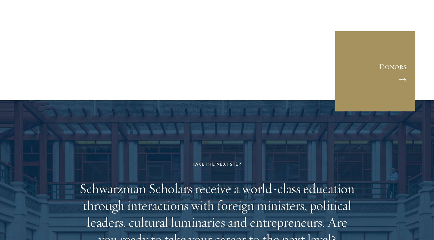
click at [407, 31] on link "Donors" at bounding box center [375, 71] width 81 height 81
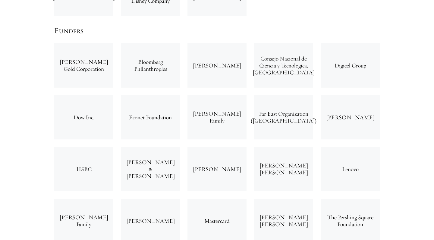
scroll to position [1440, 0]
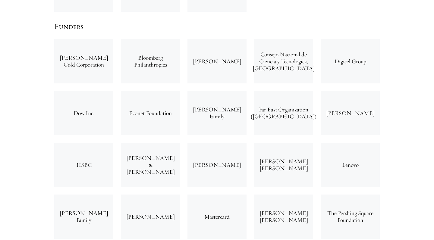
click at [183, 139] on div "[PERSON_NAME] & [PERSON_NAME]" at bounding box center [150, 165] width 67 height 52
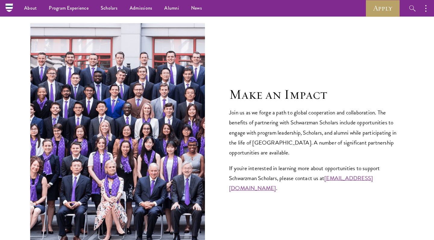
scroll to position [2253, 0]
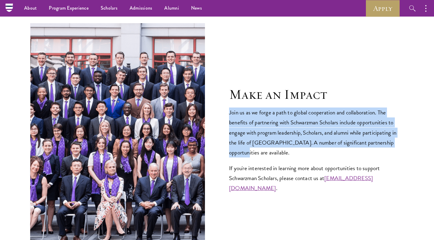
drag, startPoint x: 232, startPoint y: 64, endPoint x: 246, endPoint y: 106, distance: 43.9
click at [247, 107] on div "Make an Impact Join us as we forge a path to global cooperation and collaborati…" at bounding box center [316, 139] width 175 height 107
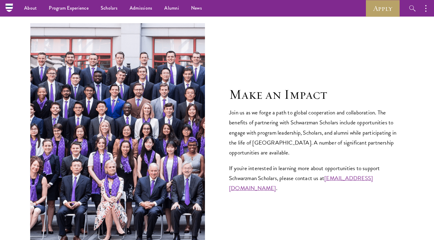
click at [288, 118] on div "Join us as we forge a path to global cooperation and collaboration. The benefit…" at bounding box center [316, 150] width 175 height 85
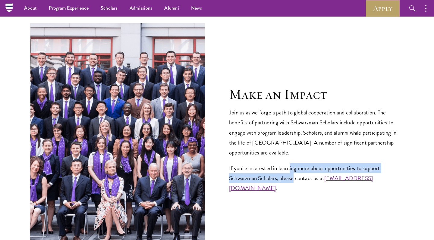
drag, startPoint x: 290, startPoint y: 123, endPoint x: 293, endPoint y: 132, distance: 9.1
click at [293, 163] on p "If you're interested in learning more about opportunities to support Schwarzman…" at bounding box center [316, 178] width 175 height 30
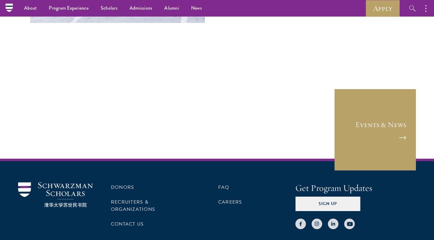
scroll to position [2486, 0]
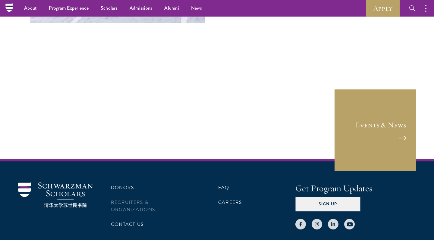
click at [143, 199] on link "Recruiters & Organizations" at bounding box center [133, 206] width 44 height 14
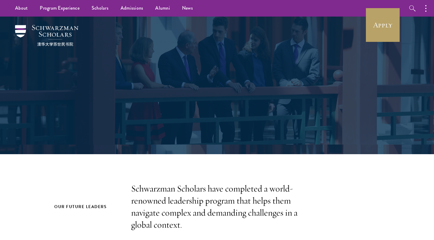
scroll to position [175, 175]
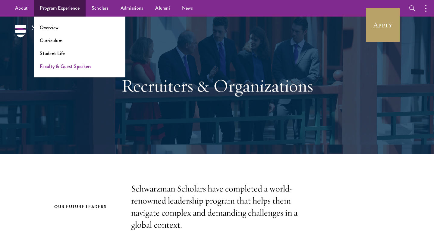
click at [56, 64] on link "Faculty & Guest Speakers" at bounding box center [66, 66] width 52 height 7
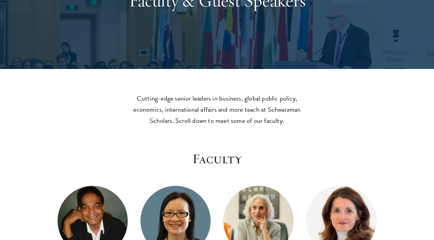
scroll to position [95, 0]
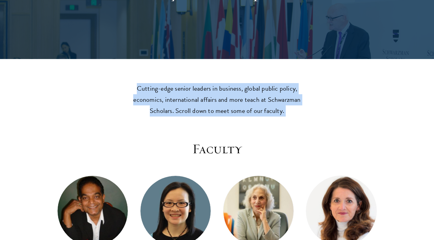
drag, startPoint x: 138, startPoint y: 83, endPoint x: 173, endPoint y: 118, distance: 50.1
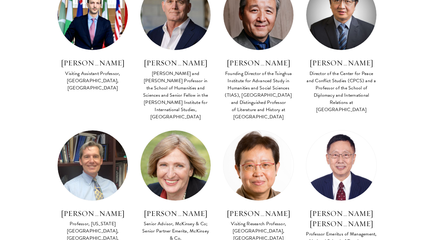
scroll to position [2132, 0]
